Goal: Information Seeking & Learning: Learn about a topic

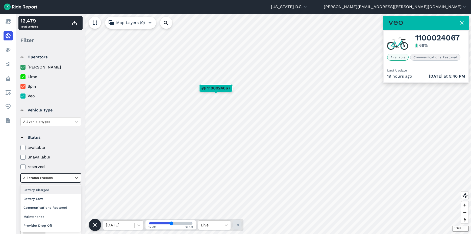
click at [60, 180] on div at bounding box center [46, 178] width 46 height 6
click at [54, 209] on div "Communications Restored" at bounding box center [50, 207] width 61 height 9
click at [60, 179] on div at bounding box center [46, 178] width 46 height 6
click at [57, 193] on div "All status reasons" at bounding box center [50, 189] width 61 height 9
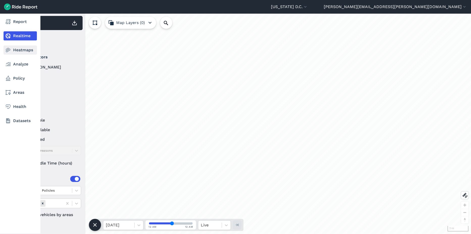
click at [16, 52] on link "Heatmaps" at bounding box center [20, 49] width 33 height 9
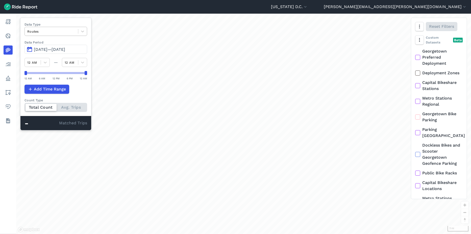
click at [54, 32] on div at bounding box center [51, 32] width 48 height 6
click at [56, 58] on div "Curb Events" at bounding box center [56, 61] width 63 height 9
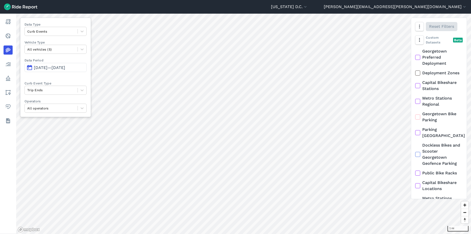
click at [61, 68] on span "[DATE]—[DATE]" at bounding box center [49, 67] width 31 height 5
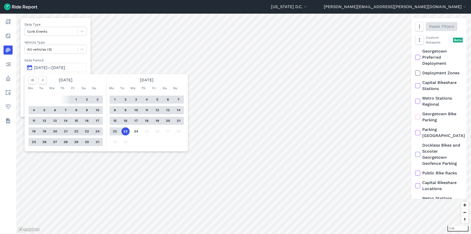
click at [111, 120] on div at bounding box center [115, 121] width 11 height 8
click at [112, 120] on button "15" at bounding box center [115, 121] width 8 height 8
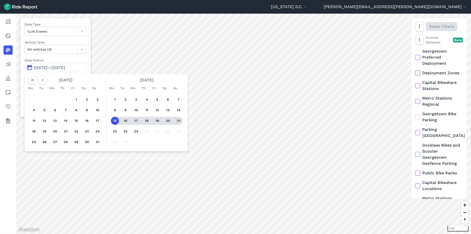
click at [180, 120] on button "21" at bounding box center [179, 121] width 8 height 8
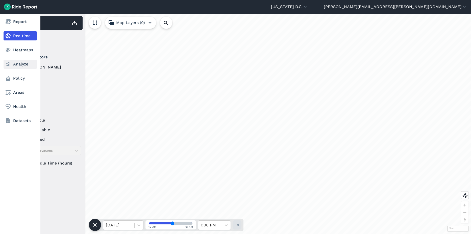
click at [8, 63] on use at bounding box center [8, 64] width 5 height 4
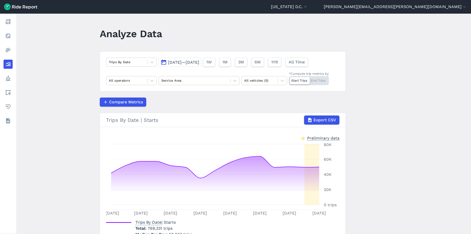
click at [197, 60] on span "Sep 10, 2025—Sep 24, 2025" at bounding box center [183, 62] width 31 height 5
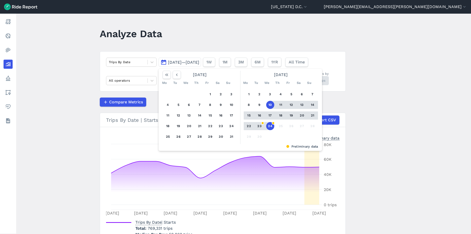
click at [248, 116] on button "15" at bounding box center [249, 115] width 8 height 8
click at [314, 116] on button "21" at bounding box center [313, 115] width 8 height 8
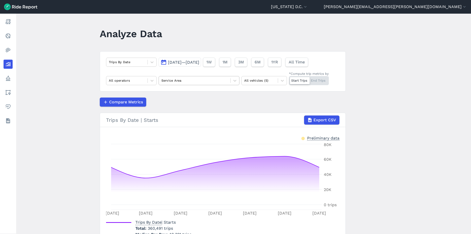
click at [185, 81] on div at bounding box center [194, 81] width 66 height 6
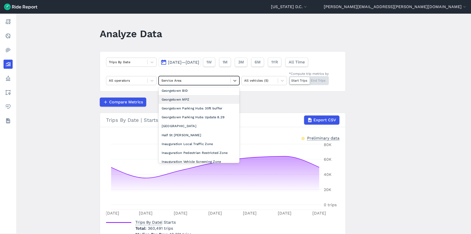
scroll to position [202, 0]
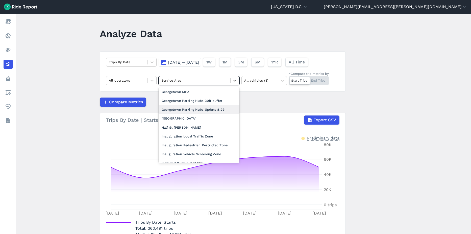
click at [198, 114] on div "Georgetown Parking Hubs Update 8.29" at bounding box center [199, 109] width 81 height 9
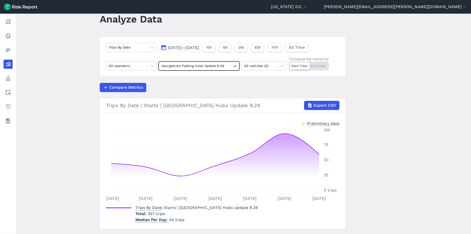
scroll to position [28, 0]
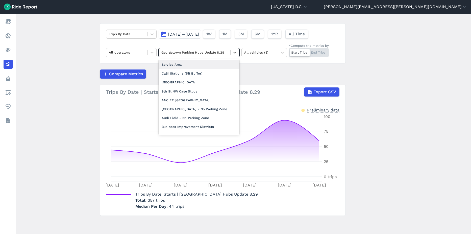
click at [197, 52] on div at bounding box center [194, 53] width 66 height 6
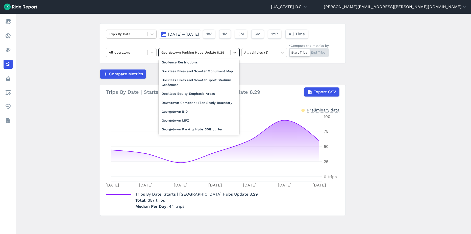
scroll to position [177, 0]
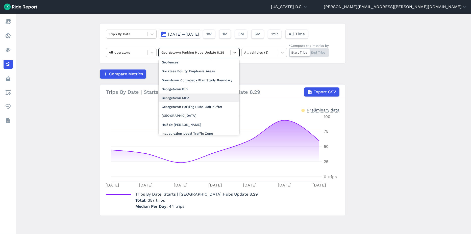
click at [196, 102] on div "Georgetown MPZ" at bounding box center [199, 98] width 81 height 9
